Goal: Task Accomplishment & Management: Manage account settings

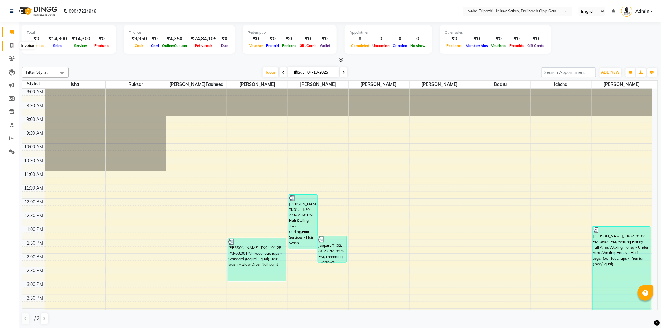
click at [9, 45] on span at bounding box center [11, 45] width 11 height 7
select select "service"
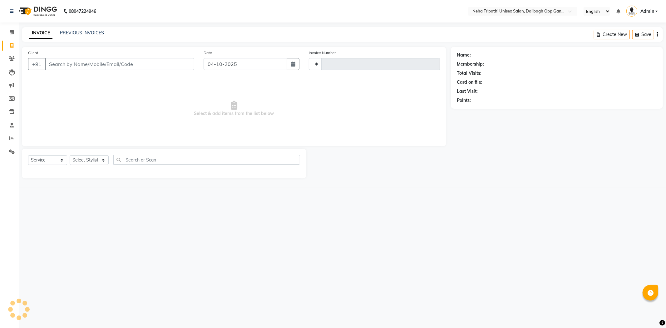
type input "1371"
select select "6624"
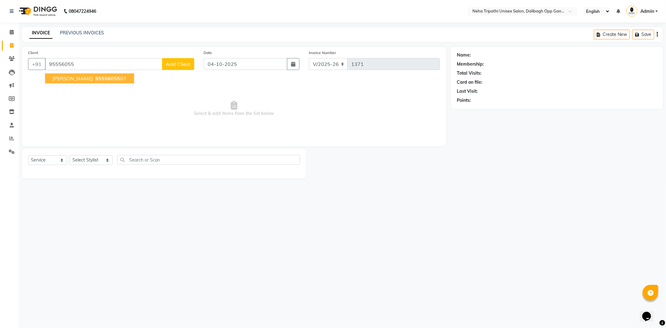
click at [67, 77] on span "[PERSON_NAME]" at bounding box center [72, 78] width 40 height 6
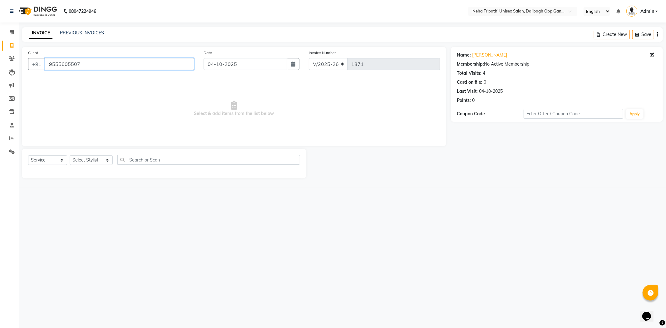
click at [180, 64] on input "9555605507" at bounding box center [119, 64] width 149 height 12
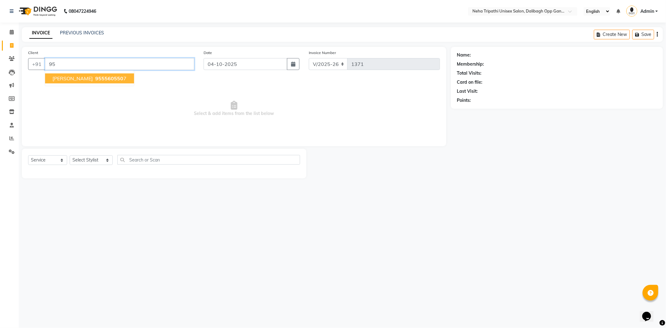
type input "9"
type input "7355550350"
click at [181, 66] on span "Add Client" at bounding box center [178, 64] width 25 height 6
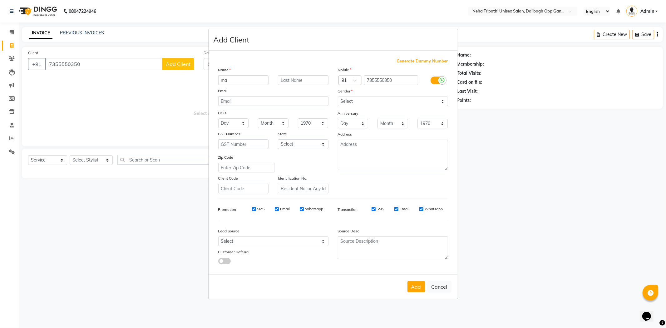
type input "m"
type input "Mannat"
click at [384, 101] on select "Select [DEMOGRAPHIC_DATA] [DEMOGRAPHIC_DATA] Other Prefer Not To Say" at bounding box center [393, 102] width 110 height 10
select select "[DEMOGRAPHIC_DATA]"
click at [338, 97] on select "Select [DEMOGRAPHIC_DATA] [DEMOGRAPHIC_DATA] Other Prefer Not To Say" at bounding box center [393, 102] width 110 height 10
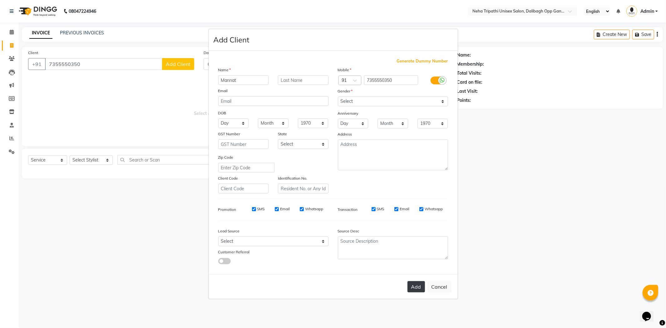
click at [414, 285] on button "Add" at bounding box center [416, 286] width 17 height 11
select select
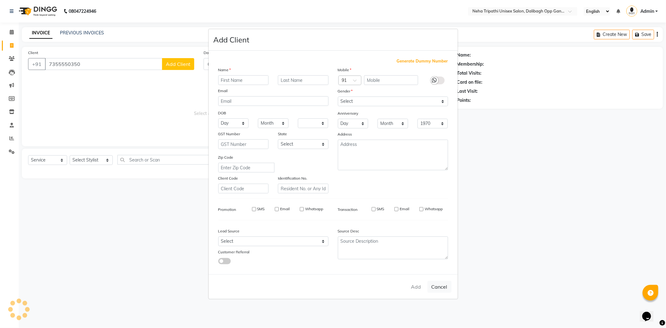
select select
checkbox input "false"
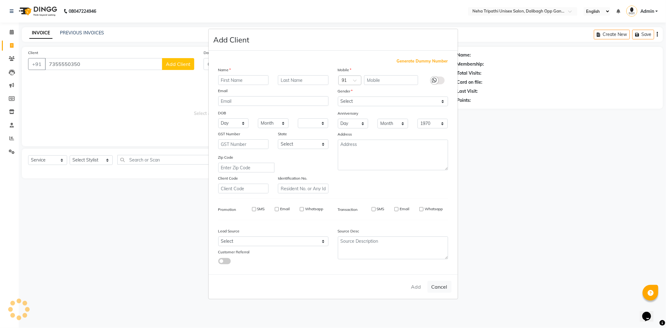
checkbox input "false"
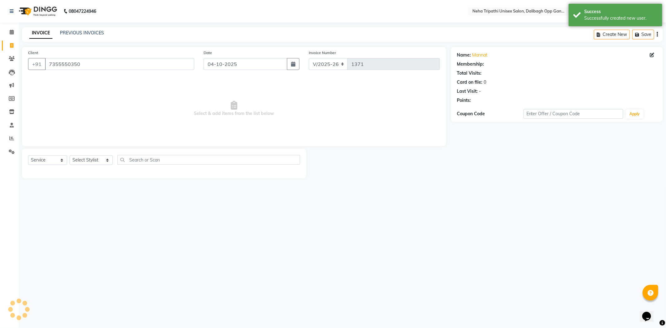
select select "1: Object"
click at [104, 163] on select "Select Stylist [PERSON_NAME] [PERSON_NAME] Ichcha isha [PERSON_NAME] Mohd.[PERS…" at bounding box center [91, 160] width 43 height 10
select select "93776"
click at [70, 156] on select "Select Stylist [PERSON_NAME] [PERSON_NAME] Ichcha isha [PERSON_NAME] Mohd.[PERS…" at bounding box center [91, 160] width 43 height 10
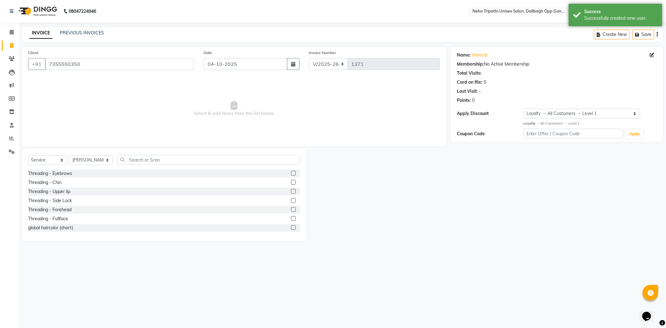
click at [163, 154] on div "Select Service Product Membership Package Voucher Prepaid Gift Card Select Styl…" at bounding box center [164, 195] width 285 height 92
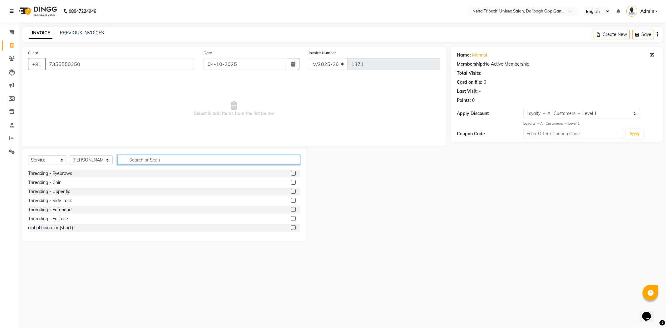
click at [160, 158] on input "text" at bounding box center [208, 160] width 183 height 10
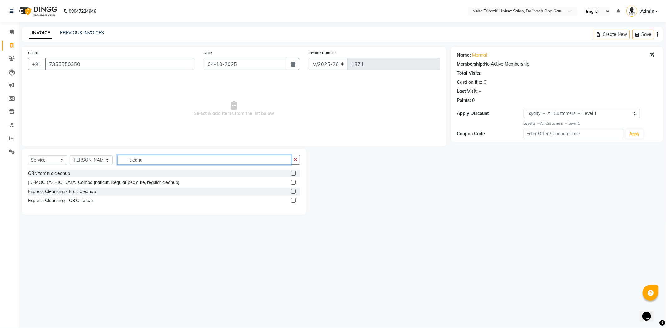
type input "cleanu"
click at [292, 189] on label at bounding box center [293, 191] width 5 height 5
click at [292, 190] on input "checkbox" at bounding box center [293, 192] width 4 height 4
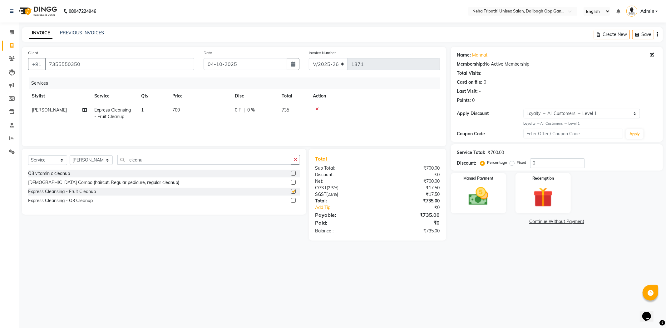
checkbox input "false"
click at [290, 172] on div "O3 vitamin c cleanup" at bounding box center [164, 174] width 272 height 8
click at [296, 173] on div at bounding box center [295, 174] width 9 height 8
click at [292, 173] on label at bounding box center [293, 173] width 5 height 5
click at [292, 173] on input "checkbox" at bounding box center [293, 173] width 4 height 4
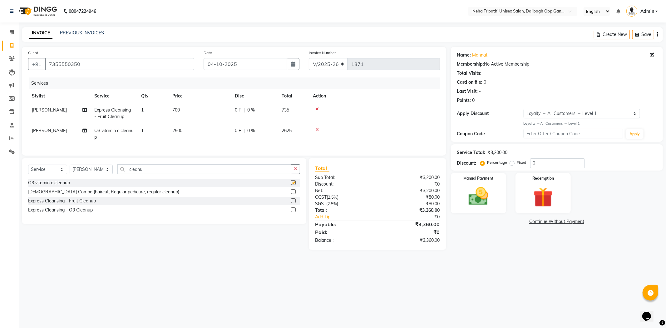
checkbox input "false"
click at [316, 129] on icon at bounding box center [316, 129] width 3 height 4
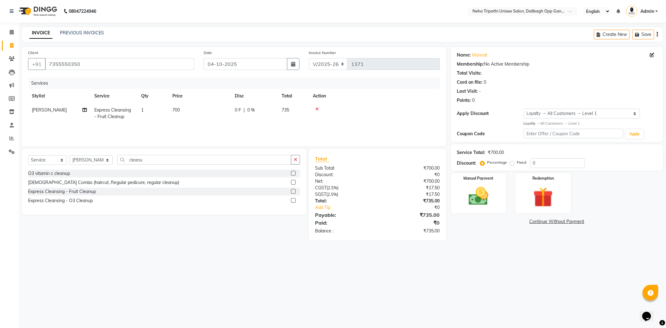
click at [178, 110] on span "700" at bounding box center [175, 110] width 7 height 6
click at [207, 112] on input "700" at bounding box center [229, 112] width 55 height 10
click at [208, 111] on input "700" at bounding box center [229, 112] width 55 height 10
type input "1500"
click at [255, 128] on div "Services Stylist Service Qty Price Disc Total Action [PERSON_NAME] Express Clea…" at bounding box center [234, 108] width 412 height 62
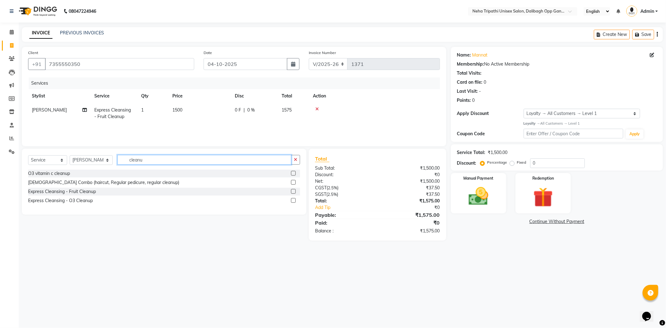
click at [233, 160] on input "cleanu" at bounding box center [204, 160] width 174 height 10
type input "c"
type input "w"
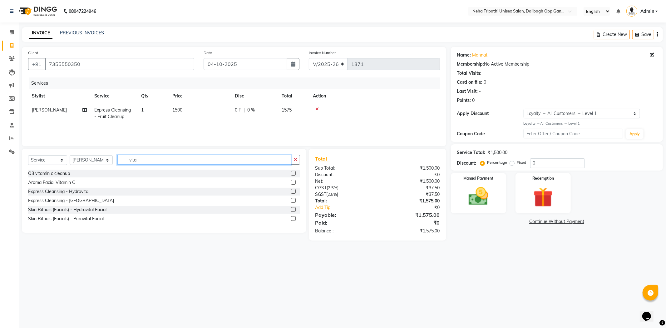
type input "vita"
click at [292, 201] on label at bounding box center [293, 200] width 5 height 5
click at [292, 201] on input "checkbox" at bounding box center [293, 201] width 4 height 4
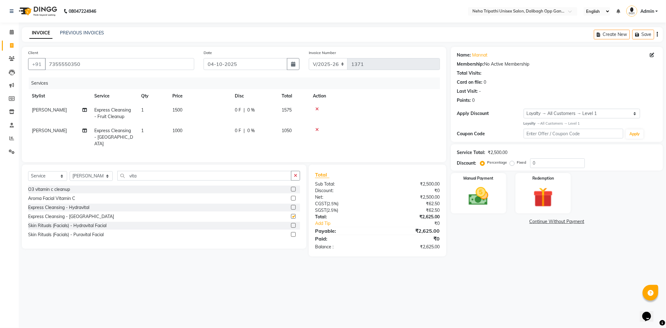
checkbox input "false"
click at [317, 109] on icon at bounding box center [316, 109] width 3 height 4
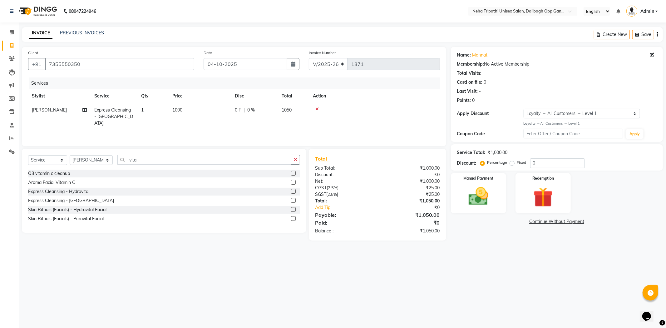
click at [176, 111] on span "1000" at bounding box center [177, 110] width 10 height 6
click at [209, 110] on input "1000" at bounding box center [229, 112] width 55 height 10
click at [208, 111] on input "1000" at bounding box center [229, 112] width 55 height 10
type input "1500"
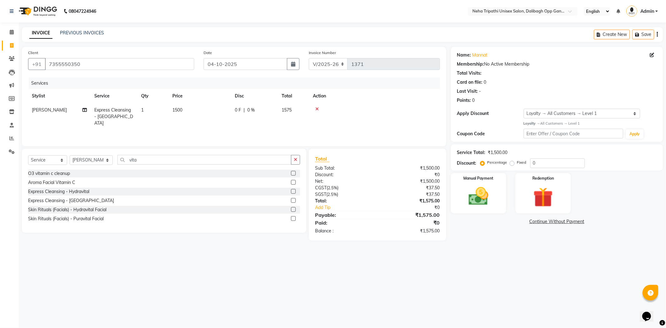
drag, startPoint x: 463, startPoint y: 154, endPoint x: 436, endPoint y: 134, distance: 33.6
drag, startPoint x: 436, startPoint y: 134, endPoint x: 624, endPoint y: 181, distance: 193.8
click at [624, 181] on div "Manual Payment Redemption" at bounding box center [556, 193] width 221 height 40
click at [514, 162] on div "Fixed" at bounding box center [518, 162] width 15 height 7
click at [517, 164] on label "Fixed" at bounding box center [521, 163] width 9 height 6
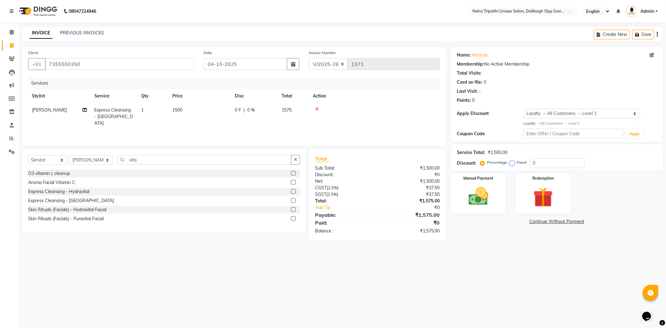
click at [513, 164] on input "Fixed" at bounding box center [513, 162] width 4 height 4
radio input "true"
drag, startPoint x: 565, startPoint y: 167, endPoint x: 140, endPoint y: 251, distance: 433.9
drag, startPoint x: 140, startPoint y: 251, endPoint x: 497, endPoint y: 260, distance: 357.7
click at [497, 260] on div "08047224946 Select Location × Neha Tripathi Unisex Salon, Dalibagh Opp Ganna Sa…" at bounding box center [333, 164] width 666 height 328
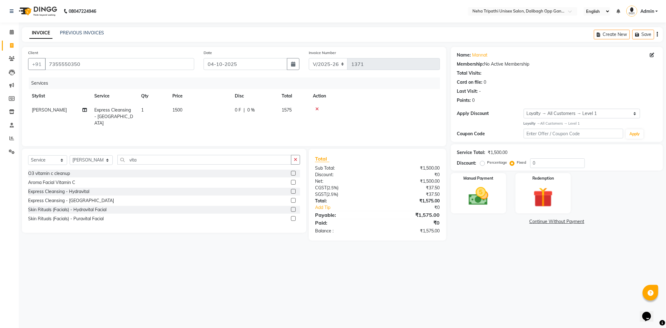
click at [179, 112] on span "1500" at bounding box center [177, 110] width 10 height 6
click at [209, 111] on input "1500" at bounding box center [229, 112] width 55 height 10
type input "1200"
click at [547, 167] on input "0" at bounding box center [557, 163] width 55 height 10
click at [484, 206] on img at bounding box center [478, 197] width 33 height 24
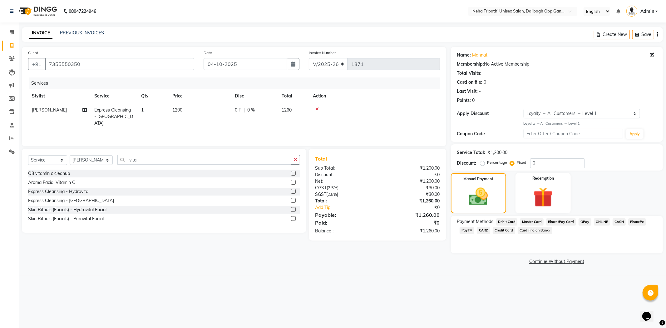
click at [603, 225] on span "ONLINE" at bounding box center [602, 221] width 16 height 7
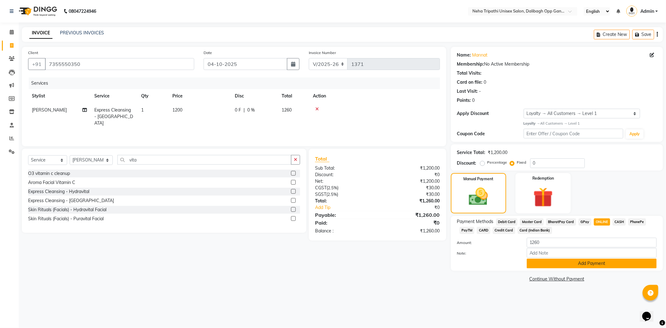
click at [592, 265] on button "Add Payment" at bounding box center [592, 264] width 130 height 10
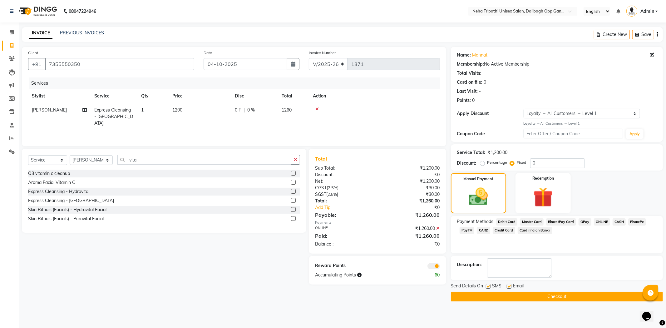
click at [561, 296] on button "Checkout" at bounding box center [557, 297] width 212 height 10
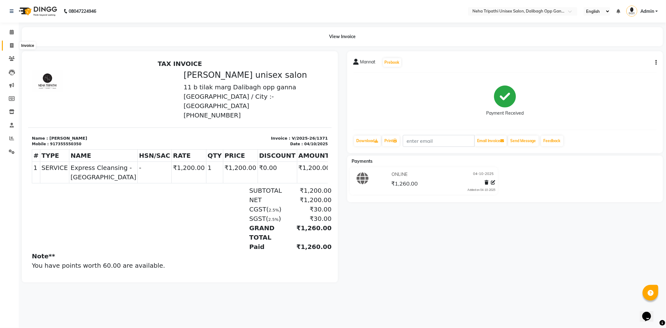
click at [10, 46] on icon at bounding box center [11, 45] width 3 height 5
select select "service"
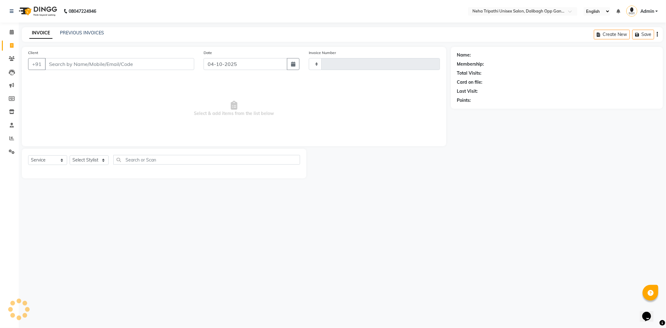
type input "1372"
select select "6624"
type input "9307626475"
click at [173, 63] on span "Add Client" at bounding box center [178, 64] width 25 height 6
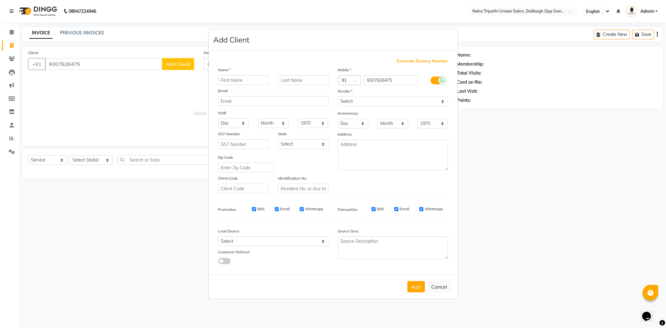
drag, startPoint x: 133, startPoint y: 60, endPoint x: 131, endPoint y: 65, distance: 5.3
click at [133, 61] on ngb-modal-window "Add Client Generate Dummy Number Name Email DOB Day 01 02 03 04 05 06 07 08 09 …" at bounding box center [333, 164] width 666 height 328
click at [153, 85] on ngb-modal-window "Add Client Generate Dummy Number Name Email DOB Day 01 02 03 04 05 06 07 08 09 …" at bounding box center [333, 164] width 666 height 328
drag, startPoint x: 153, startPoint y: 85, endPoint x: 161, endPoint y: 87, distance: 7.6
click at [153, 85] on ngb-modal-window "Add Client Generate Dummy Number Name Email DOB Day 01 02 03 04 05 06 07 08 09 …" at bounding box center [333, 164] width 666 height 328
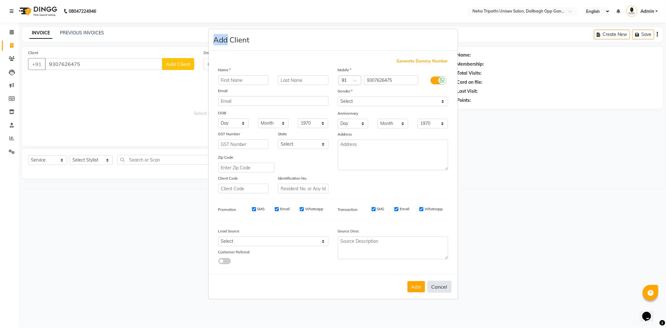
click at [438, 285] on button "Cancel" at bounding box center [440, 287] width 24 height 12
select select
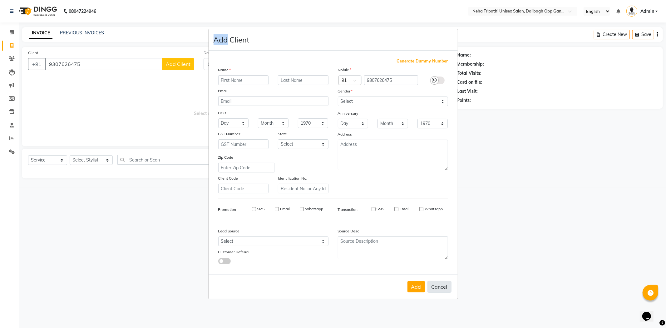
select select
checkbox input "false"
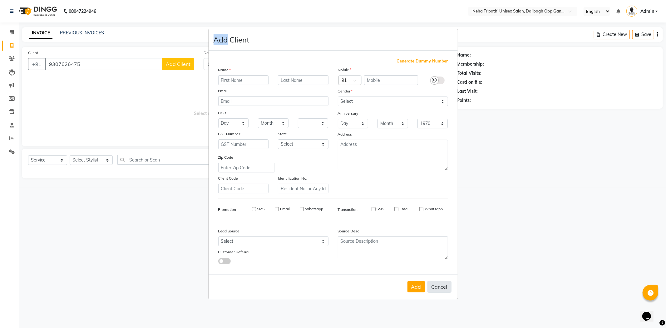
checkbox input "false"
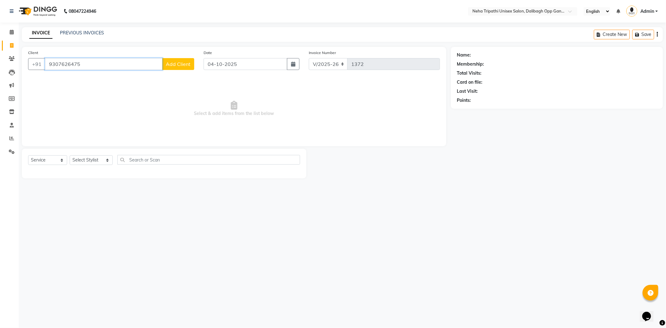
click at [82, 64] on input "9307626475" at bounding box center [103, 64] width 117 height 12
type input "9"
type input "7355605032"
click at [178, 62] on span "Add Client" at bounding box center [178, 64] width 25 height 6
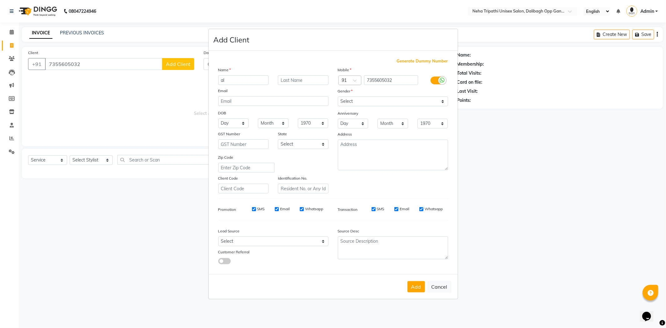
type input "a"
type input "Alshaz"
drag, startPoint x: 372, startPoint y: 99, endPoint x: 372, endPoint y: 105, distance: 5.6
click at [372, 99] on select "Select [DEMOGRAPHIC_DATA] [DEMOGRAPHIC_DATA] Other Prefer Not To Say" at bounding box center [393, 102] width 110 height 10
select select "[DEMOGRAPHIC_DATA]"
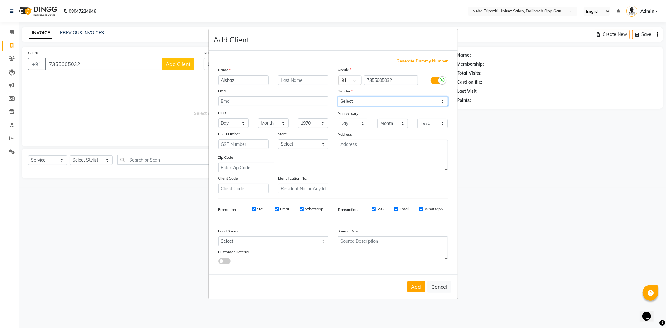
click at [338, 97] on select "Select [DEMOGRAPHIC_DATA] [DEMOGRAPHIC_DATA] Other Prefer Not To Say" at bounding box center [393, 102] width 110 height 10
click at [363, 126] on select "Day 01 02 03 04 05 06 07 08 09 10 11 12 13 14 15 16 17 18 19 20 21 22 23 24 25 …" at bounding box center [353, 124] width 31 height 10
drag, startPoint x: 404, startPoint y: 181, endPoint x: 420, endPoint y: 200, distance: 24.4
click at [409, 190] on div "Mobile Country Code × 91 7355605032 Gender Select [DEMOGRAPHIC_DATA] [DEMOGRAPH…" at bounding box center [393, 130] width 120 height 127
click at [415, 288] on button "Add" at bounding box center [416, 286] width 17 height 11
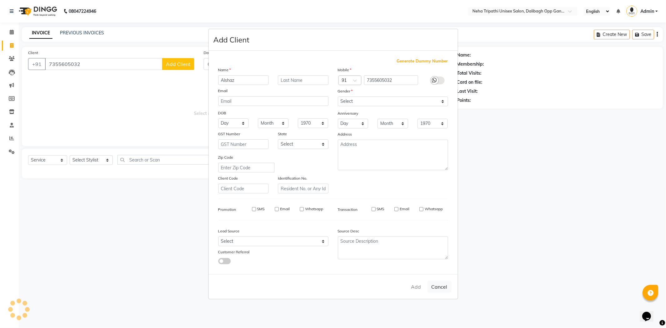
select select
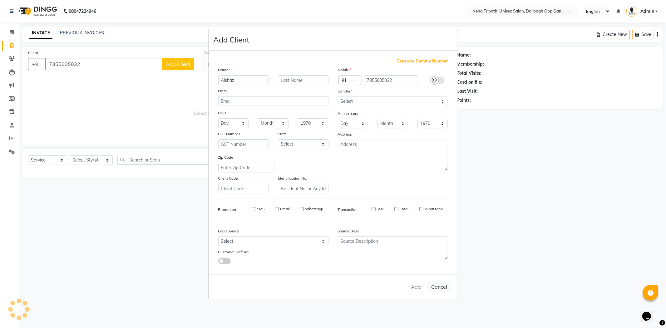
select select
checkbox input "false"
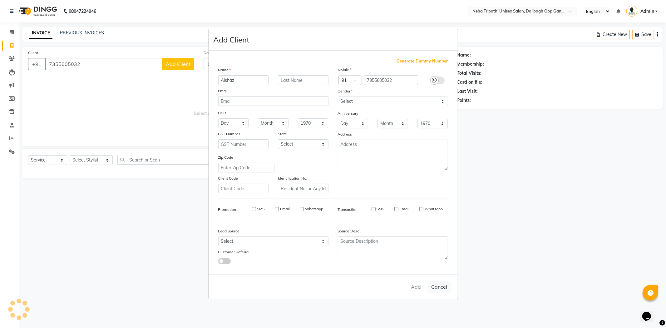
checkbox input "false"
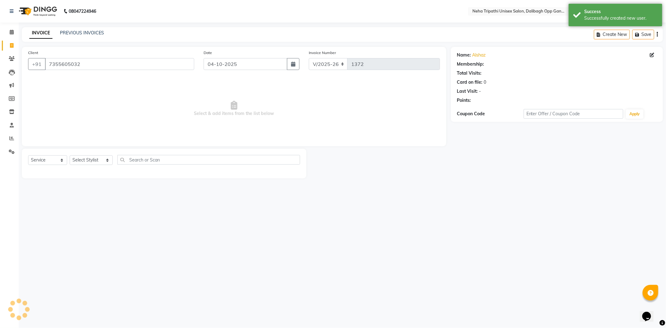
select select "1: Object"
click at [87, 160] on select "Select Stylist [PERSON_NAME] [PERSON_NAME] Ichcha isha [PERSON_NAME] Mohd.[PERS…" at bounding box center [91, 160] width 43 height 10
select select "93776"
click at [70, 156] on select "Select Stylist [PERSON_NAME] [PERSON_NAME] Ichcha isha [PERSON_NAME] Mohd.[PERS…" at bounding box center [91, 160] width 43 height 10
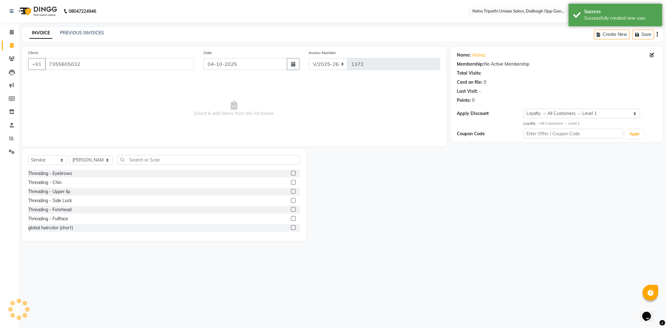
click at [291, 174] on label at bounding box center [293, 173] width 5 height 5
click at [291, 174] on input "checkbox" at bounding box center [293, 173] width 4 height 4
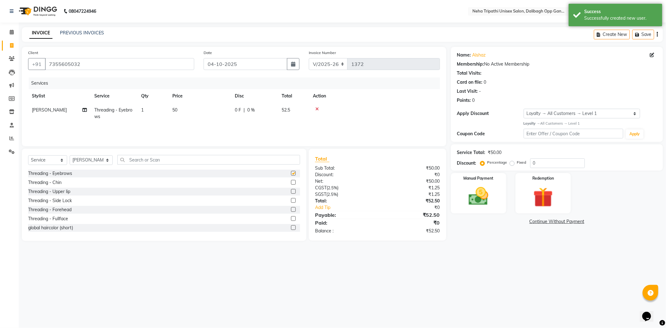
checkbox input "false"
click at [517, 163] on label "Fixed" at bounding box center [521, 163] width 9 height 6
click at [513, 163] on input "Fixed" at bounding box center [513, 162] width 4 height 4
radio input "true"
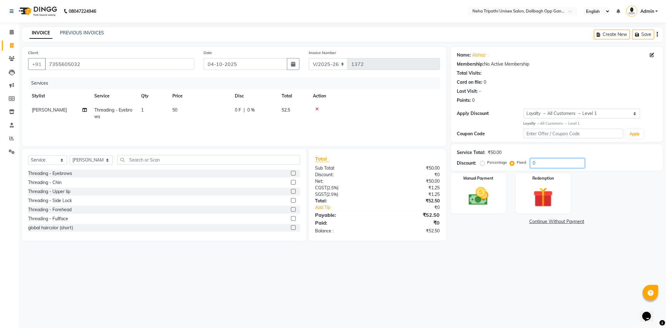
click at [536, 161] on input "0" at bounding box center [557, 163] width 55 height 10
drag, startPoint x: 536, startPoint y: 161, endPoint x: 504, endPoint y: 212, distance: 60.4
click at [504, 212] on div "Manual Payment" at bounding box center [478, 193] width 57 height 42
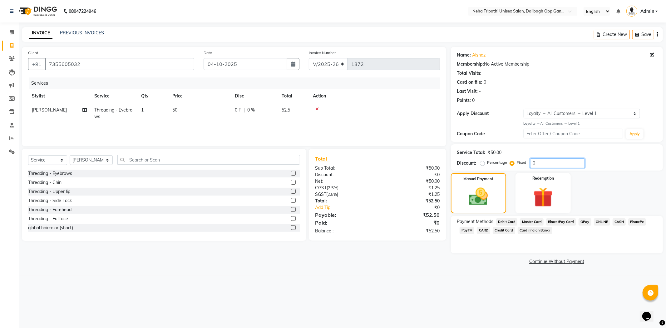
click at [548, 166] on input "0" at bounding box center [557, 163] width 55 height 10
type input "02.50"
click at [617, 221] on span "CASH" at bounding box center [619, 221] width 13 height 7
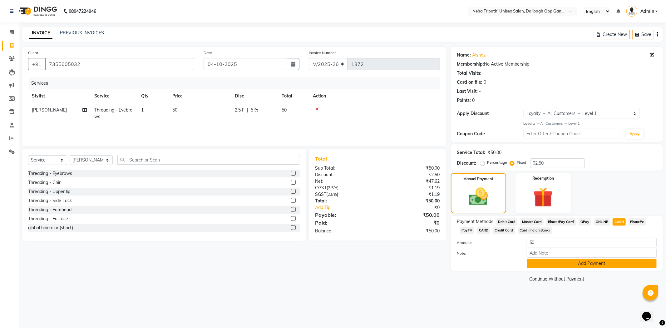
click at [600, 262] on button "Add Payment" at bounding box center [592, 264] width 130 height 10
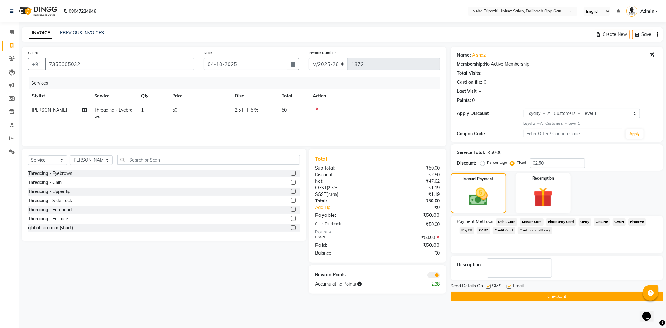
click at [569, 295] on button "Checkout" at bounding box center [557, 297] width 212 height 10
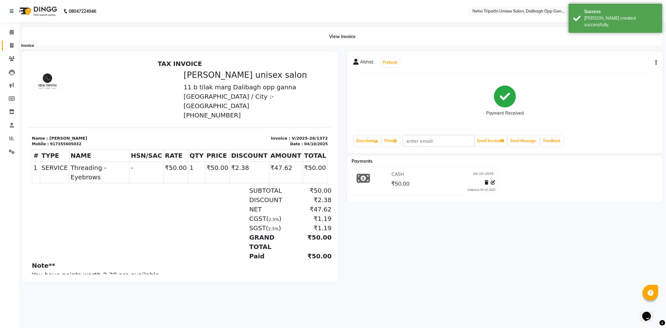
click at [11, 49] on span at bounding box center [11, 45] width 11 height 7
select select "6624"
select select "service"
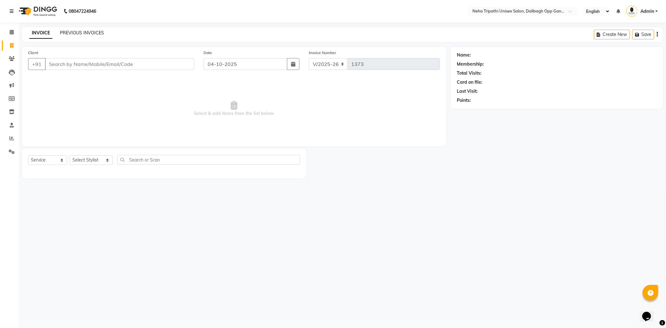
click at [68, 31] on link "PREVIOUS INVOICES" at bounding box center [82, 33] width 44 height 6
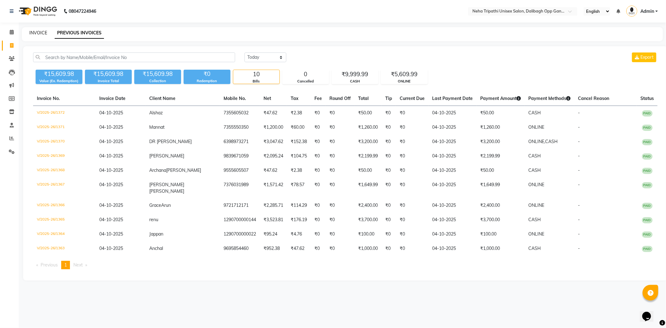
click at [37, 32] on link "INVOICE" at bounding box center [38, 33] width 18 height 6
select select "service"
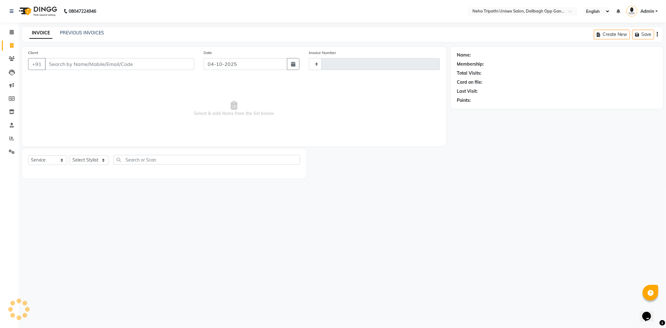
type input "1373"
select select "6624"
click at [100, 66] on input "Client" at bounding box center [119, 64] width 149 height 12
type input "8299788671"
click at [171, 67] on span "Add Client" at bounding box center [178, 64] width 25 height 6
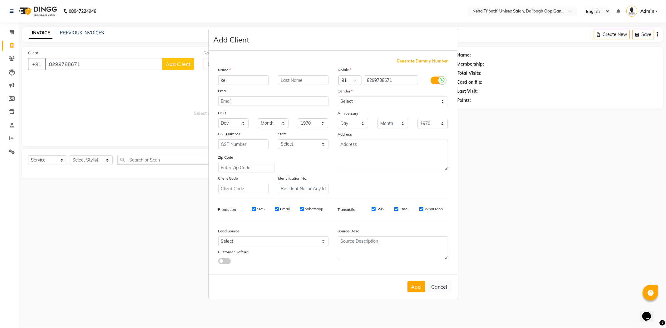
type input "k"
type input "[PERSON_NAME]"
click at [417, 101] on select "Select [DEMOGRAPHIC_DATA] [DEMOGRAPHIC_DATA] Other Prefer Not To Say" at bounding box center [393, 102] width 110 height 10
select select "[DEMOGRAPHIC_DATA]"
click at [338, 97] on select "Select [DEMOGRAPHIC_DATA] [DEMOGRAPHIC_DATA] Other Prefer Not To Say" at bounding box center [393, 102] width 110 height 10
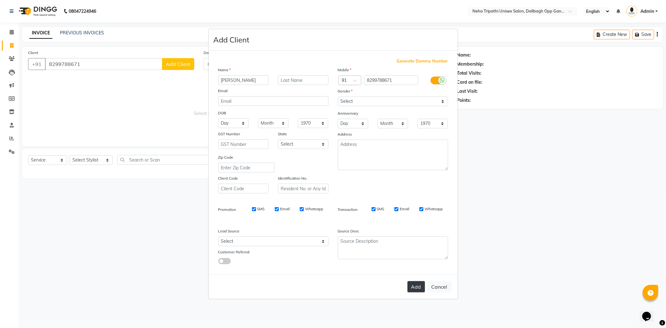
click at [419, 291] on button "Add" at bounding box center [416, 286] width 17 height 11
click at [417, 287] on div "Add Cancel" at bounding box center [333, 286] width 249 height 25
select select
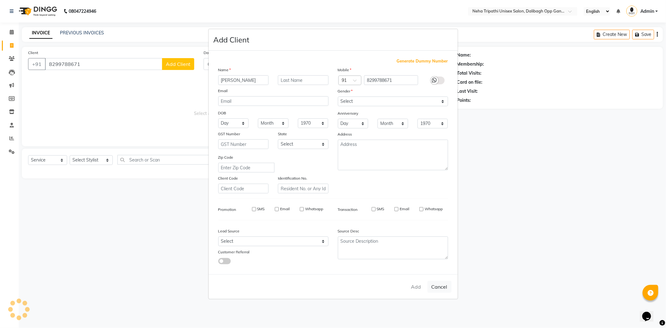
select select
checkbox input "false"
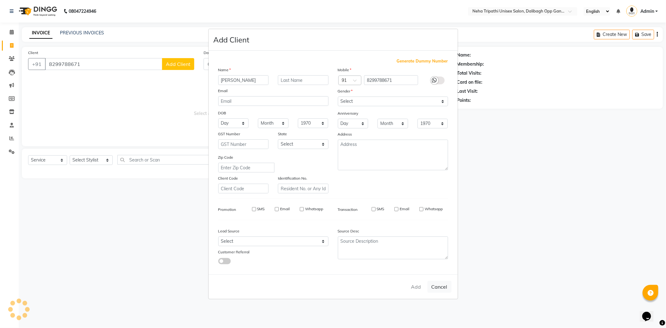
checkbox input "false"
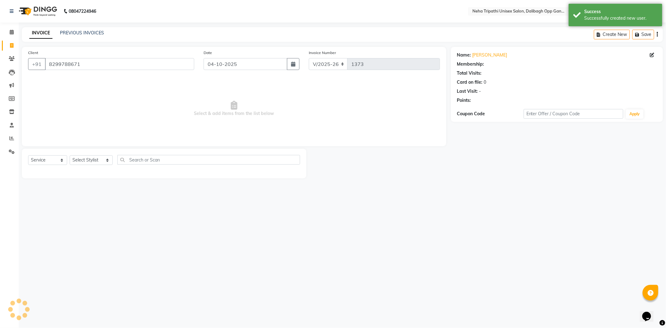
select select "1: Object"
click at [92, 162] on select "Select Stylist [PERSON_NAME] [PERSON_NAME] Ichcha isha [PERSON_NAME] Mohd.[PERS…" at bounding box center [91, 160] width 43 height 10
select select "51166"
click at [70, 156] on select "Select Stylist [PERSON_NAME] [PERSON_NAME] Ichcha isha [PERSON_NAME] Mohd.[PERS…" at bounding box center [91, 160] width 43 height 10
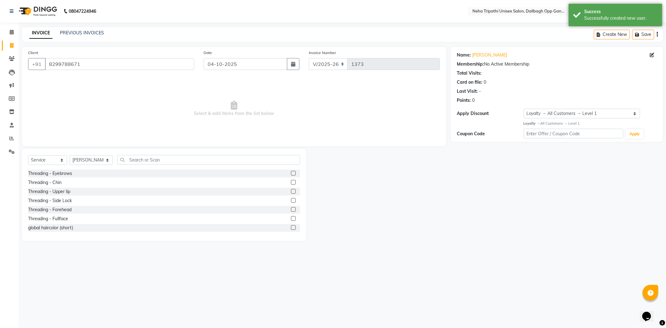
click at [291, 174] on label at bounding box center [293, 173] width 5 height 5
click at [291, 174] on input "checkbox" at bounding box center [293, 173] width 4 height 4
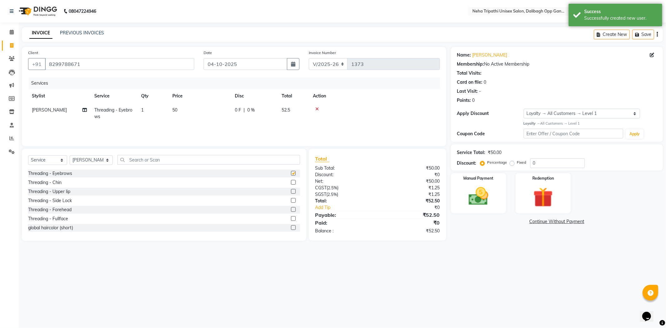
checkbox input "false"
click at [242, 159] on input "text" at bounding box center [208, 160] width 183 height 10
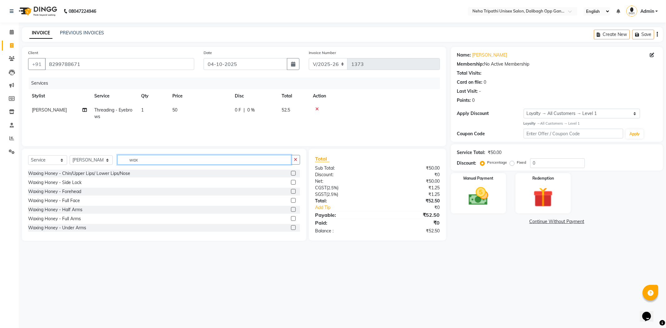
type input "wax"
click at [291, 174] on label at bounding box center [293, 173] width 5 height 5
click at [291, 174] on input "checkbox" at bounding box center [293, 173] width 4 height 4
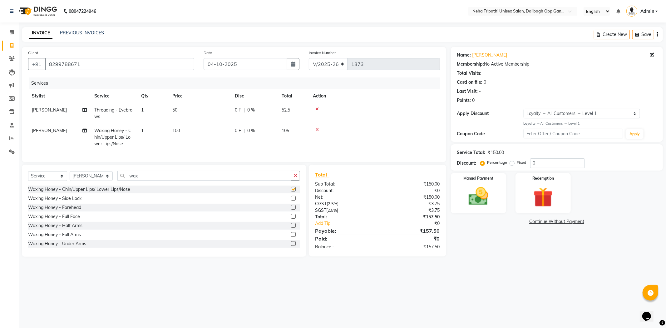
checkbox input "false"
click at [106, 144] on span "Waxing Honey - Chin/Upper Lips/ Lower Lips/Nose" at bounding box center [112, 137] width 37 height 19
select select "51166"
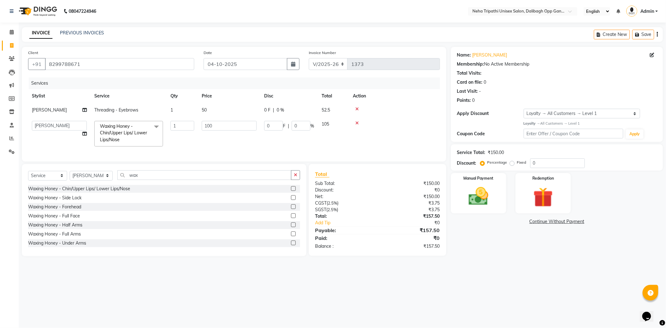
click at [108, 133] on span "Waxing Honey - Chin/Upper Lips/ Lower Lips/Nose" at bounding box center [123, 132] width 47 height 19
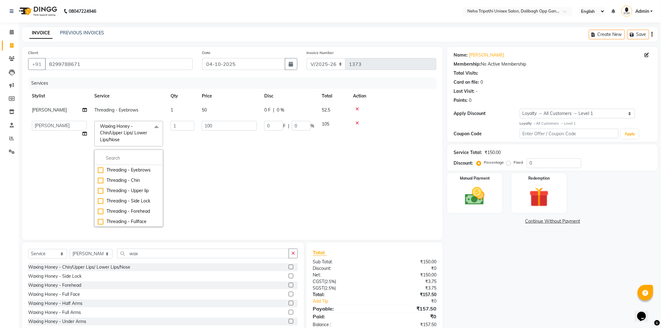
click at [155, 128] on span at bounding box center [156, 127] width 12 height 12
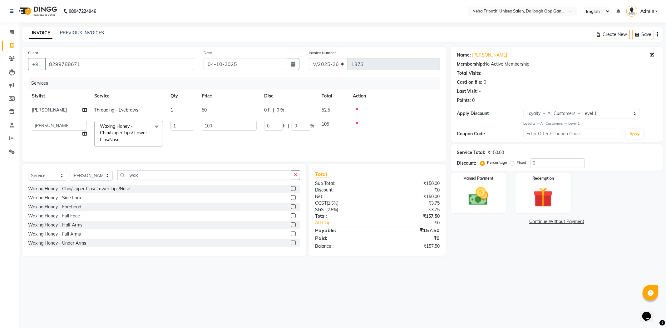
click at [517, 164] on label "Fixed" at bounding box center [521, 163] width 9 height 6
click at [511, 164] on input "Fixed" at bounding box center [513, 162] width 4 height 4
radio input "true"
click at [552, 163] on input "0" at bounding box center [557, 163] width 55 height 10
type input "07"
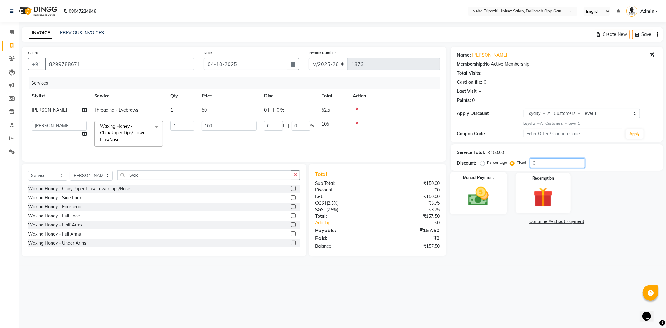
type input "4.67"
type input "07.5"
type input "5"
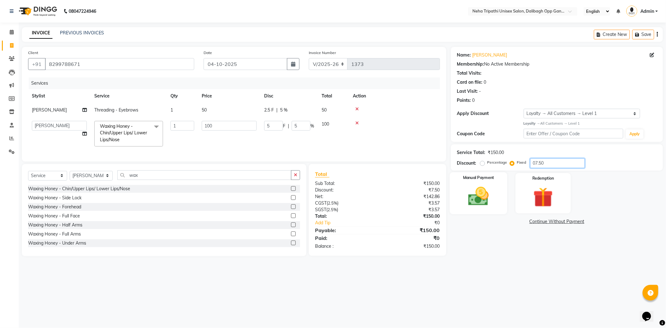
type input "07.50"
drag, startPoint x: 470, startPoint y: 197, endPoint x: 501, endPoint y: 210, distance: 33.9
click at [470, 197] on img at bounding box center [478, 197] width 33 height 24
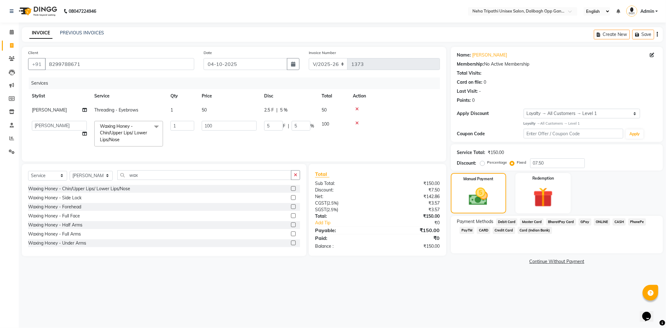
click at [617, 222] on span "CASH" at bounding box center [619, 221] width 13 height 7
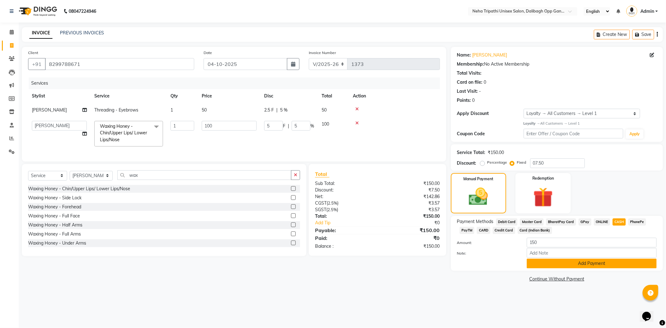
click at [589, 268] on button "Add Payment" at bounding box center [592, 264] width 130 height 10
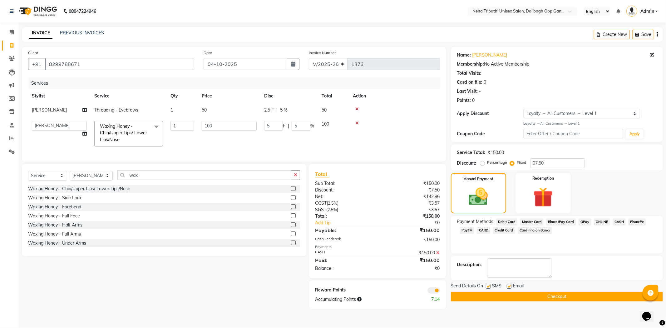
click at [554, 294] on button "Checkout" at bounding box center [557, 297] width 212 height 10
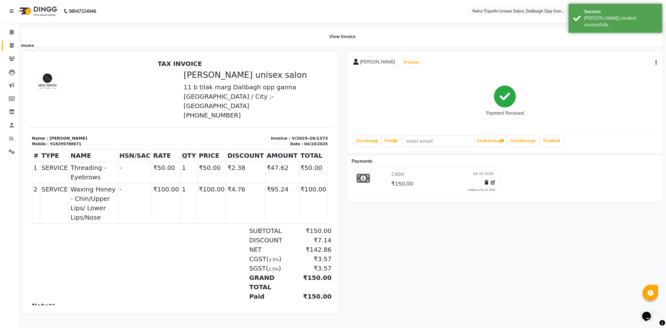
drag, startPoint x: 10, startPoint y: 42, endPoint x: 13, endPoint y: 42, distance: 3.4
click at [10, 42] on span at bounding box center [11, 45] width 11 height 7
select select "service"
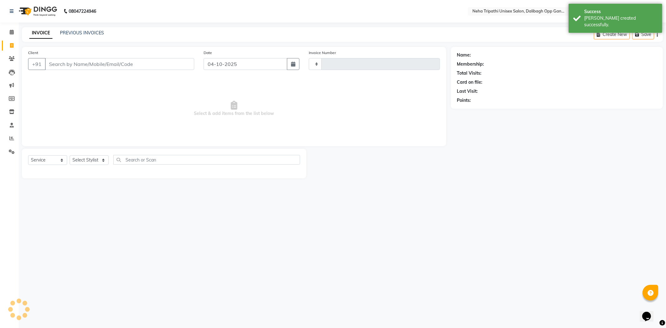
type input "1374"
select select "6624"
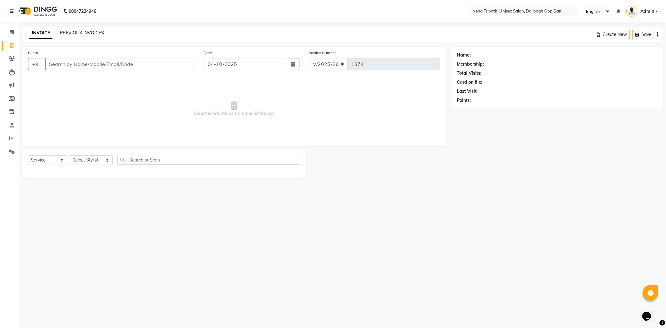
click at [87, 33] on link "PREVIOUS INVOICES" at bounding box center [82, 33] width 44 height 6
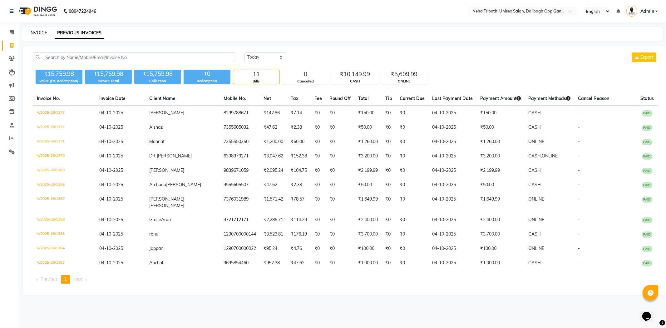
click at [43, 32] on link "INVOICE" at bounding box center [38, 33] width 18 height 6
select select "service"
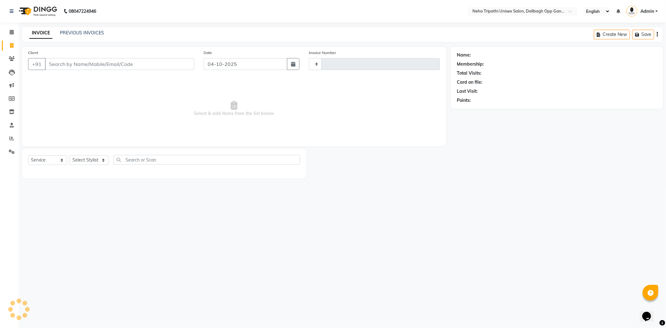
type input "1374"
select select "6624"
click at [76, 66] on input "Client" at bounding box center [119, 64] width 149 height 12
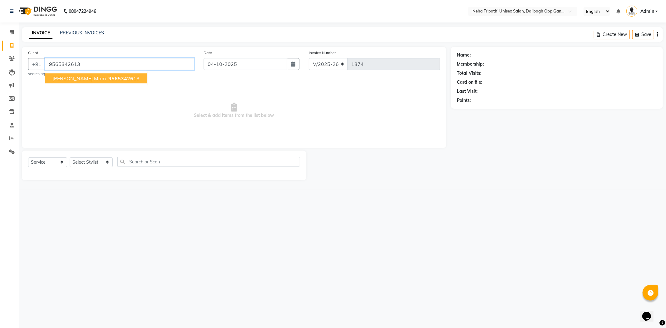
type input "9565342613"
select select "1: Object"
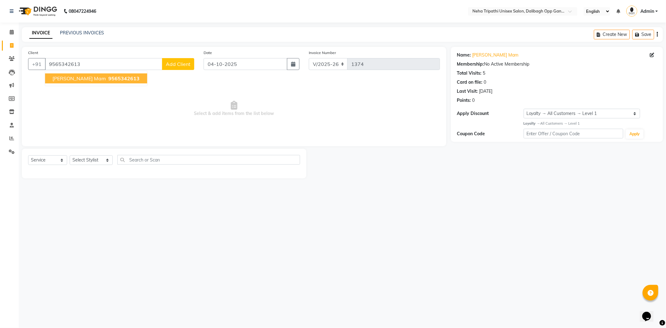
click at [77, 78] on span "[PERSON_NAME] Mam" at bounding box center [78, 78] width 53 height 6
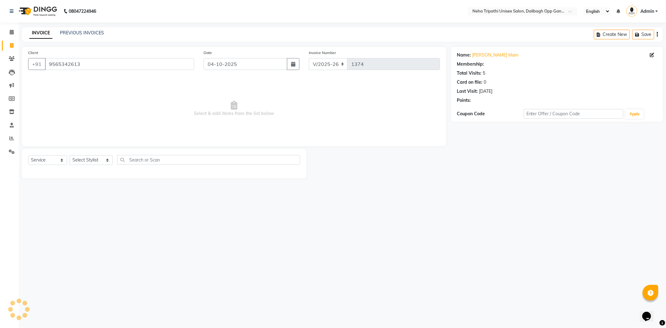
select select "1: Object"
click at [97, 162] on select "Select Stylist [PERSON_NAME] [PERSON_NAME] Ichcha isha [PERSON_NAME] Mohd.[PERS…" at bounding box center [91, 160] width 43 height 10
select select "93776"
click at [70, 156] on select "Select Stylist [PERSON_NAME] [PERSON_NAME] Ichcha isha [PERSON_NAME] Mohd.[PERS…" at bounding box center [91, 160] width 43 height 10
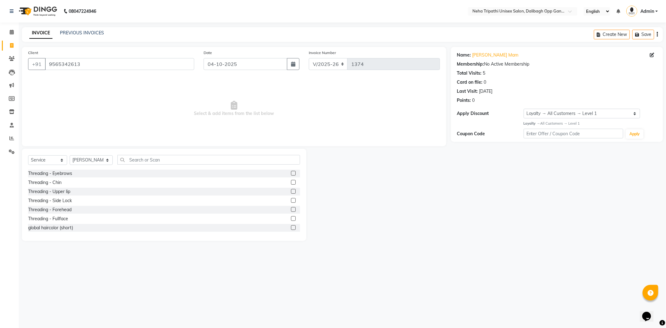
click at [291, 173] on label at bounding box center [293, 173] width 5 height 5
click at [291, 173] on input "checkbox" at bounding box center [293, 173] width 4 height 4
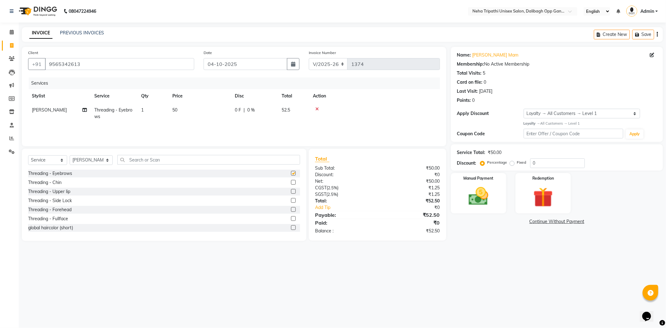
checkbox input "false"
click at [291, 192] on label at bounding box center [293, 191] width 5 height 5
click at [291, 192] on input "checkbox" at bounding box center [293, 192] width 4 height 4
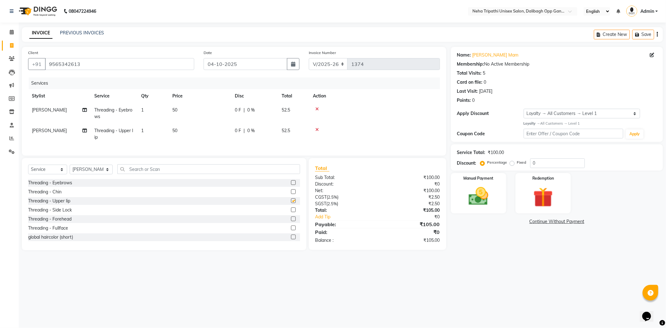
checkbox input "false"
click at [291, 221] on label at bounding box center [293, 218] width 5 height 5
click at [291, 221] on input "checkbox" at bounding box center [293, 219] width 4 height 4
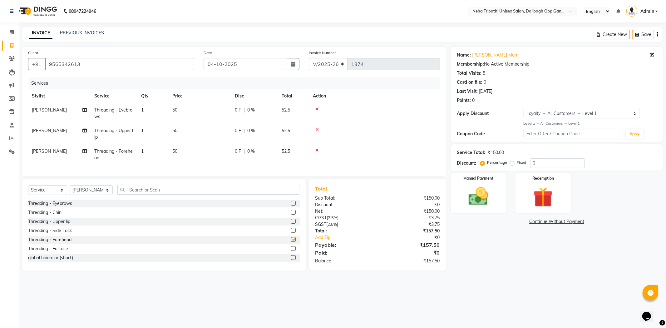
checkbox input "false"
drag, startPoint x: 512, startPoint y: 162, endPoint x: 538, endPoint y: 167, distance: 26.6
click at [517, 163] on label "Fixed" at bounding box center [521, 163] width 9 height 6
click at [512, 163] on input "Fixed" at bounding box center [513, 162] width 4 height 4
radio input "true"
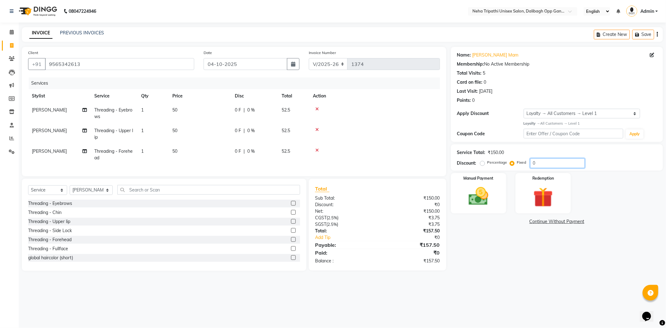
click at [544, 167] on input "0" at bounding box center [557, 163] width 55 height 10
type input "07.50"
click at [483, 192] on img at bounding box center [478, 197] width 33 height 24
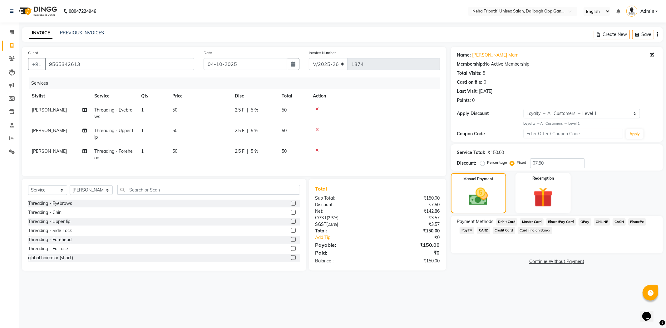
click at [615, 221] on span "CASH" at bounding box center [619, 221] width 13 height 7
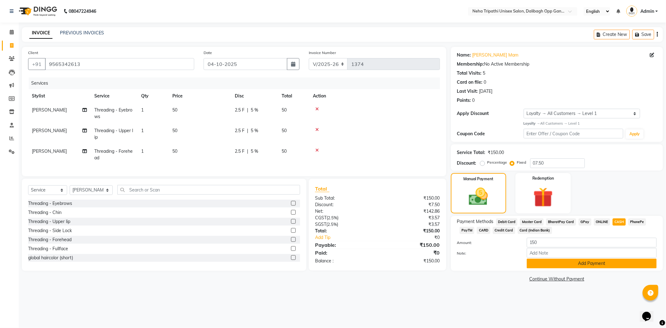
click at [587, 264] on button "Add Payment" at bounding box center [592, 264] width 130 height 10
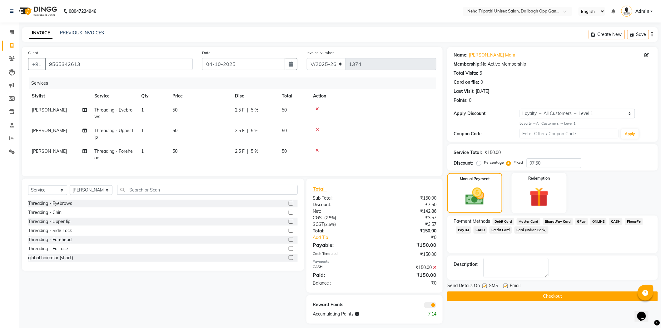
click at [593, 298] on button "Checkout" at bounding box center [552, 296] width 211 height 10
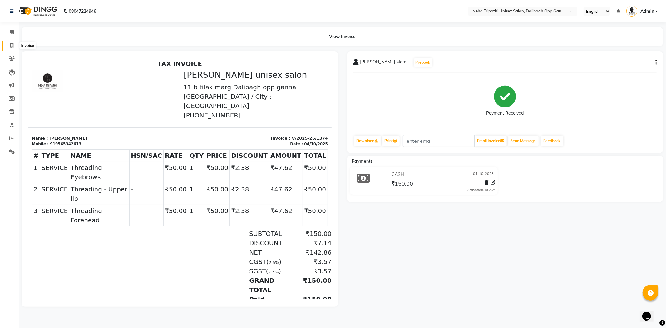
click at [16, 47] on span at bounding box center [11, 45] width 11 height 7
select select "service"
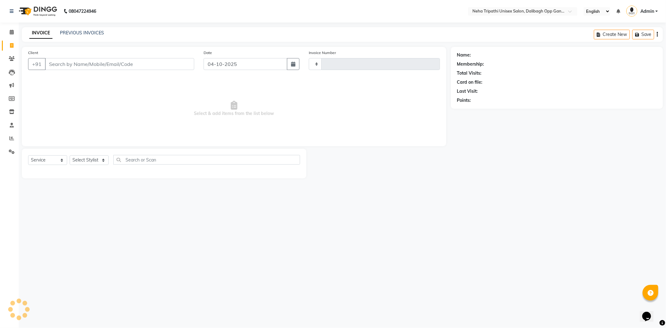
type input "1375"
select select "6624"
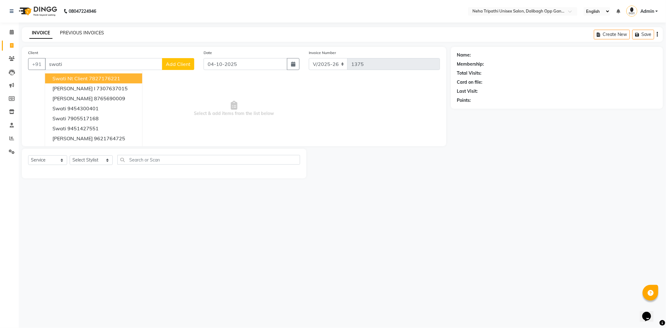
type input "swati"
click at [92, 30] on link "PREVIOUS INVOICES" at bounding box center [82, 33] width 44 height 6
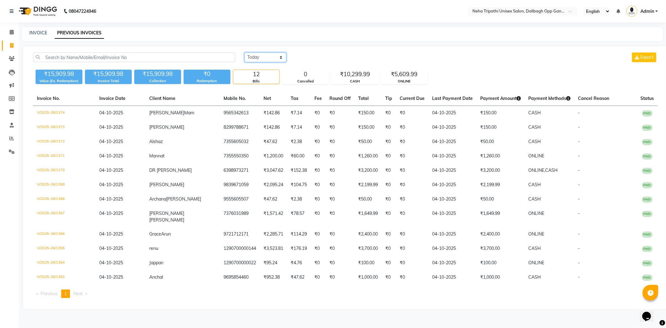
click at [263, 54] on select "[DATE] [DATE] Custom Range" at bounding box center [266, 57] width 42 height 10
select select "yesterday"
click at [245, 52] on select "[DATE] [DATE] Custom Range" at bounding box center [266, 57] width 42 height 10
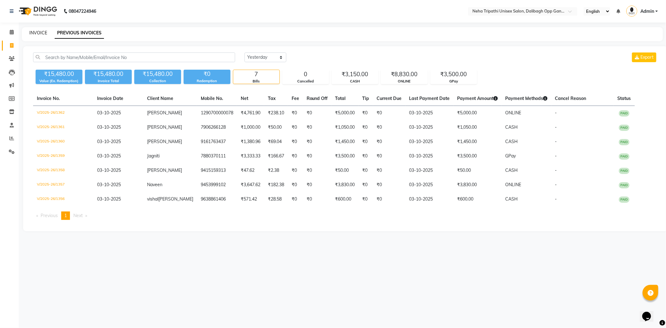
click at [38, 35] on link "INVOICE" at bounding box center [38, 33] width 18 height 6
select select "6624"
select select "service"
